Goal: Find specific page/section: Find specific page/section

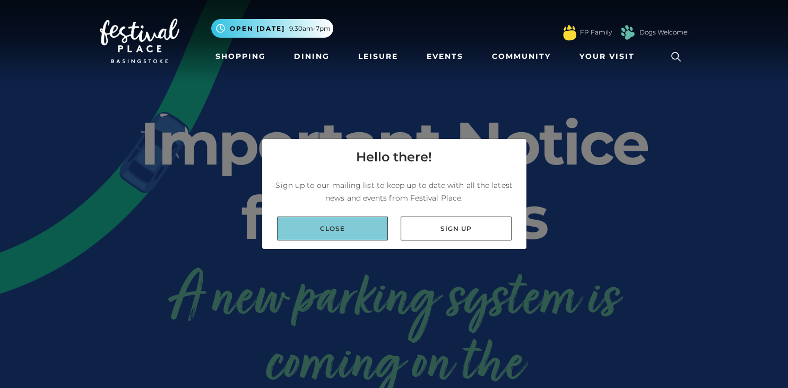
click at [375, 228] on link "Close" at bounding box center [332, 229] width 111 height 24
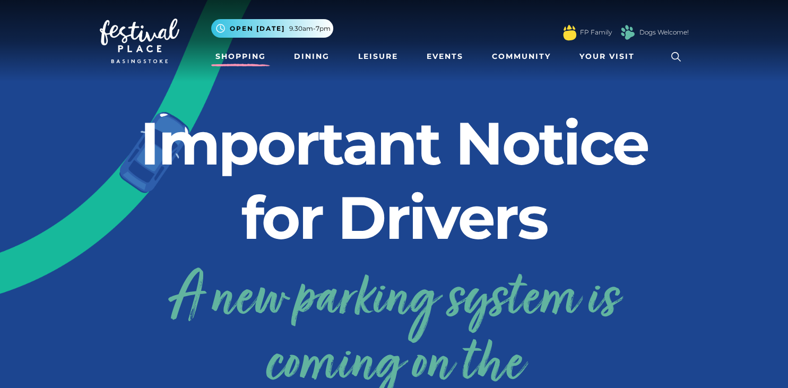
click at [241, 61] on link "Shopping" at bounding box center [240, 57] width 59 height 20
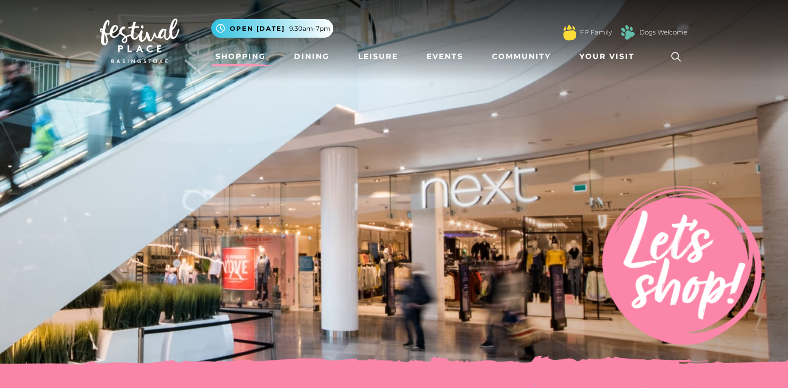
click at [674, 51] on icon at bounding box center [676, 57] width 16 height 16
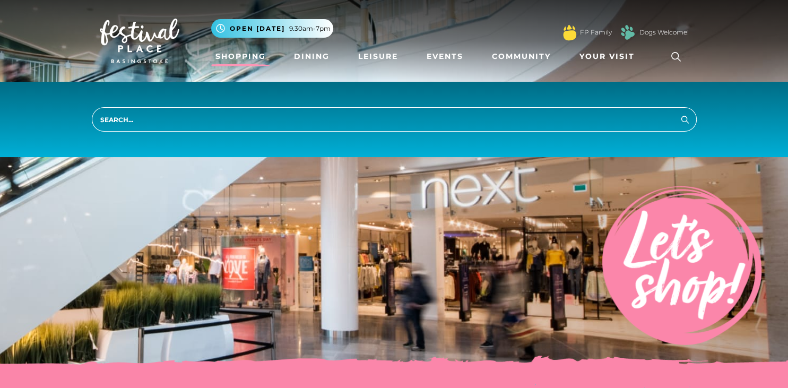
click at [290, 119] on input "search" at bounding box center [394, 119] width 605 height 24
type input "quiz"
click at [679, 113] on button "Search" at bounding box center [685, 119] width 13 height 13
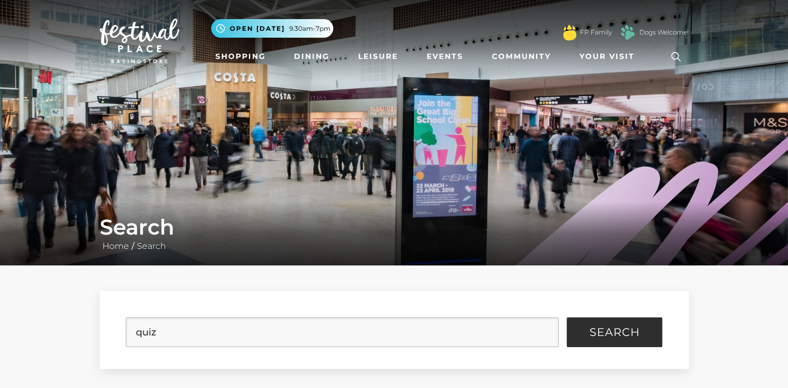
click at [679, 299] on form "quiz Search" at bounding box center [394, 330] width 589 height 78
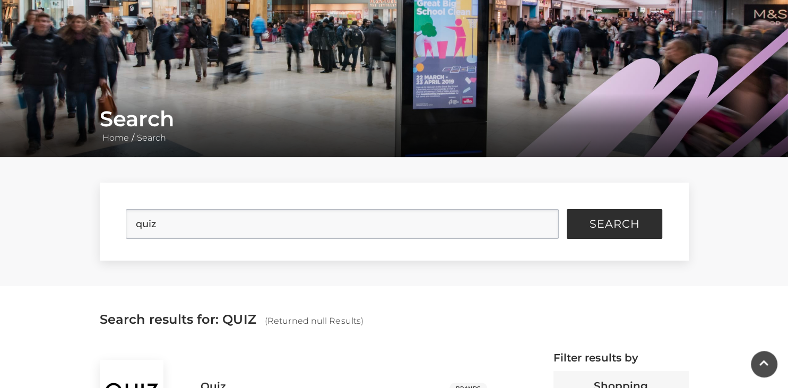
scroll to position [95, 0]
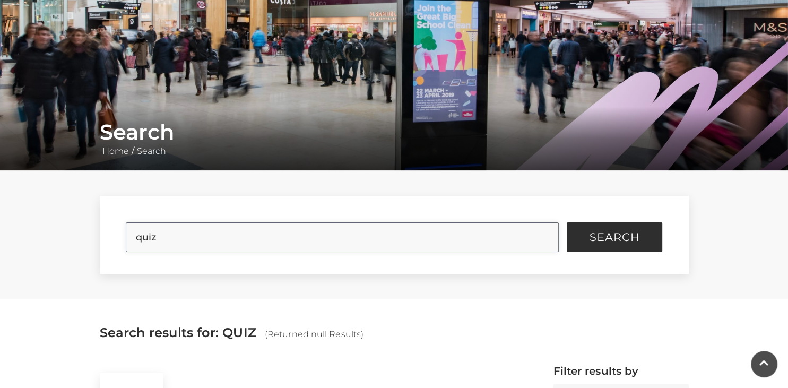
click at [319, 237] on input "quiz" at bounding box center [342, 237] width 433 height 30
type input "q"
click at [567, 222] on button "Search" at bounding box center [615, 237] width 96 height 30
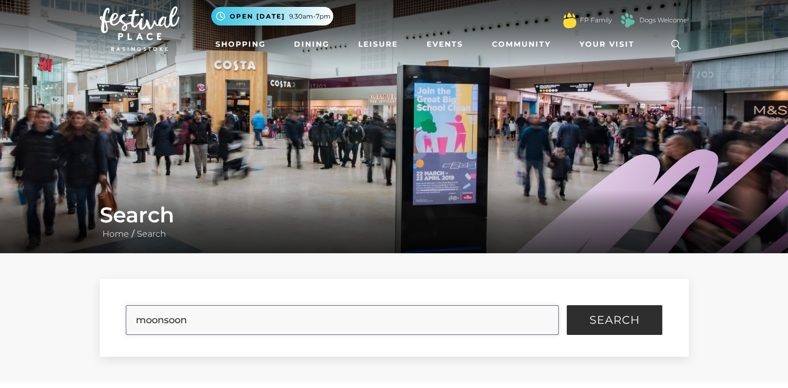
scroll to position [13, 0]
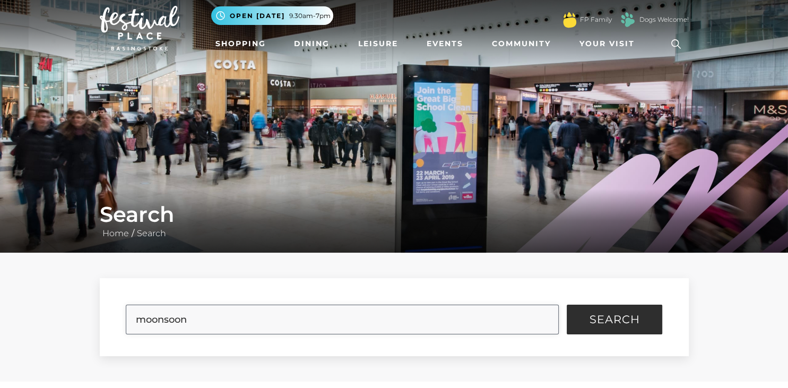
click at [567, 305] on button "Search" at bounding box center [615, 320] width 96 height 30
click at [610, 334] on button "Search" at bounding box center [615, 320] width 96 height 30
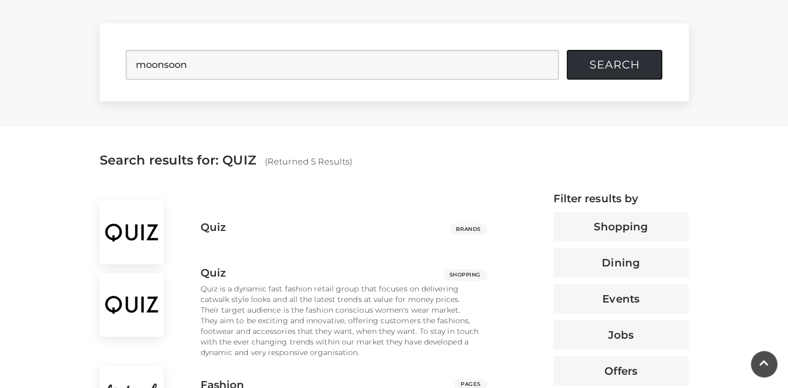
scroll to position [266, 0]
click at [223, 79] on input "moonsoon" at bounding box center [342, 66] width 433 height 30
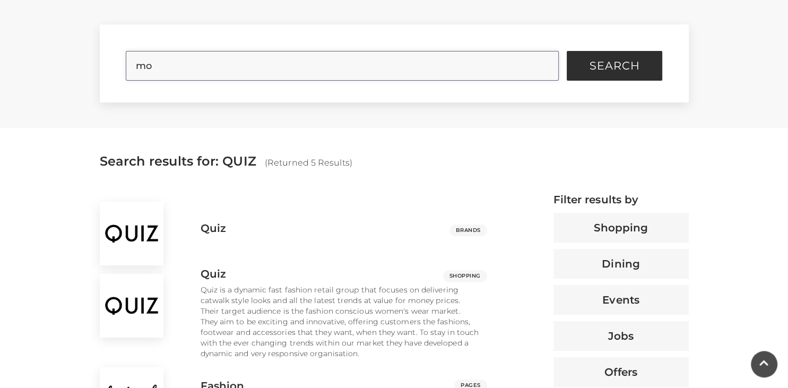
type input "m"
type input "monsoon"
click at [594, 70] on span "Search" at bounding box center [615, 66] width 50 height 11
click at [567, 51] on button "Search" at bounding box center [615, 66] width 96 height 30
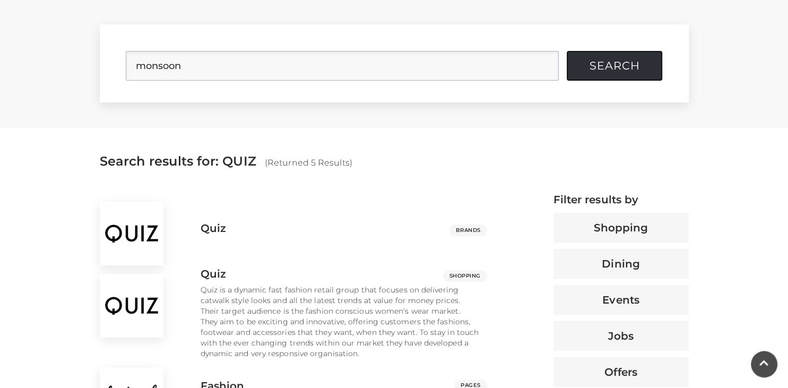
click at [567, 51] on button "Search" at bounding box center [615, 66] width 96 height 30
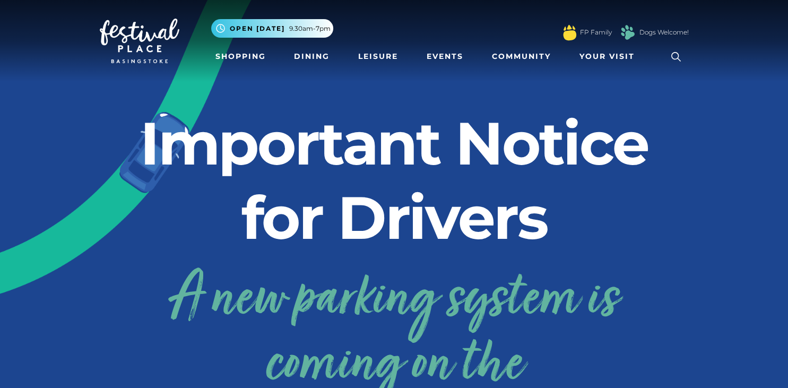
click at [676, 57] on icon at bounding box center [676, 57] width 16 height 16
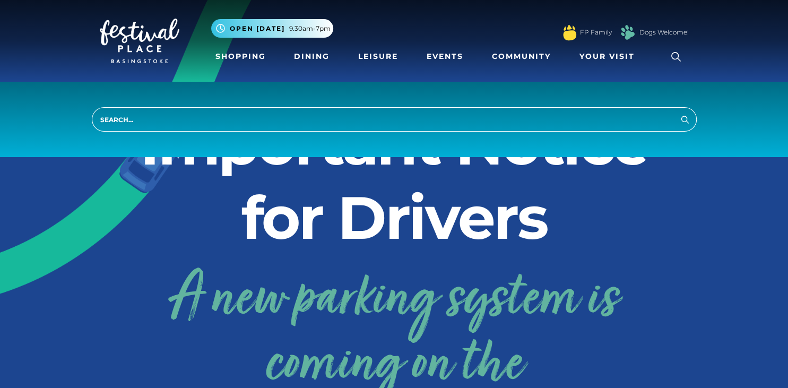
click at [304, 124] on input "search" at bounding box center [394, 119] width 605 height 24
type input "monsoon"
click at [679, 113] on button "Search" at bounding box center [685, 119] width 13 height 13
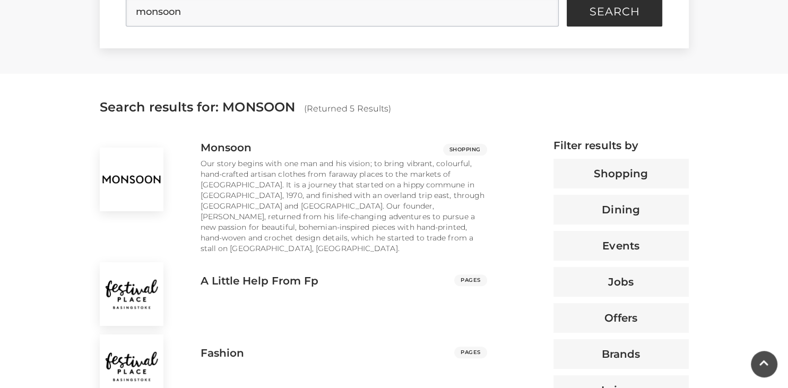
scroll to position [349, 0]
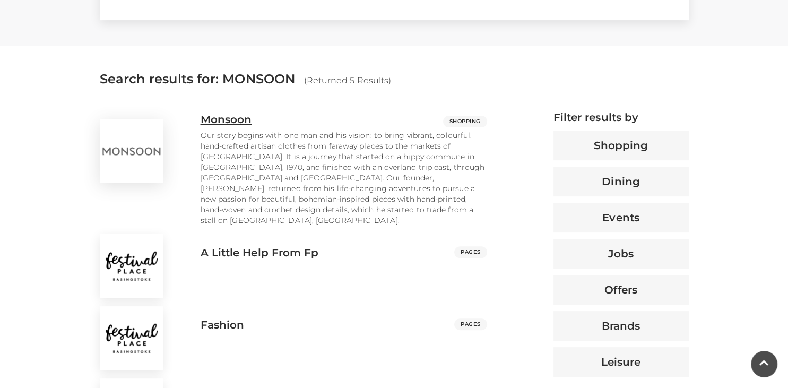
click at [226, 118] on h3 "Monsoon" at bounding box center [226, 119] width 51 height 13
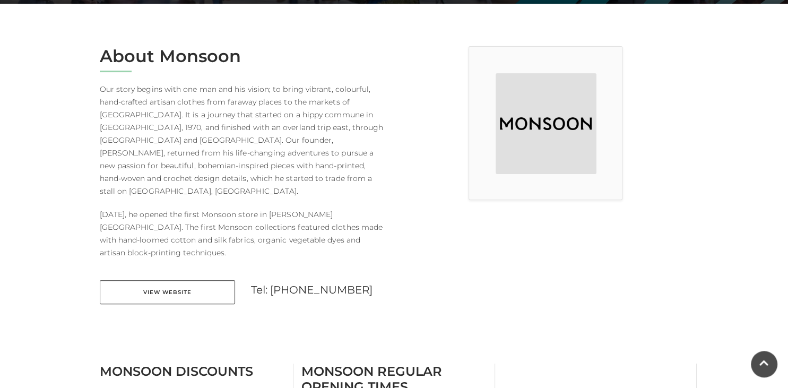
scroll to position [263, 0]
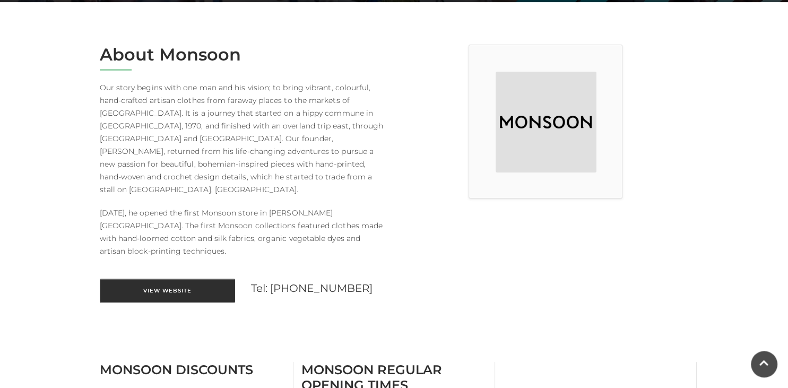
click at [186, 279] on link "View Website" at bounding box center [167, 291] width 135 height 24
